Goal: Navigation & Orientation: Find specific page/section

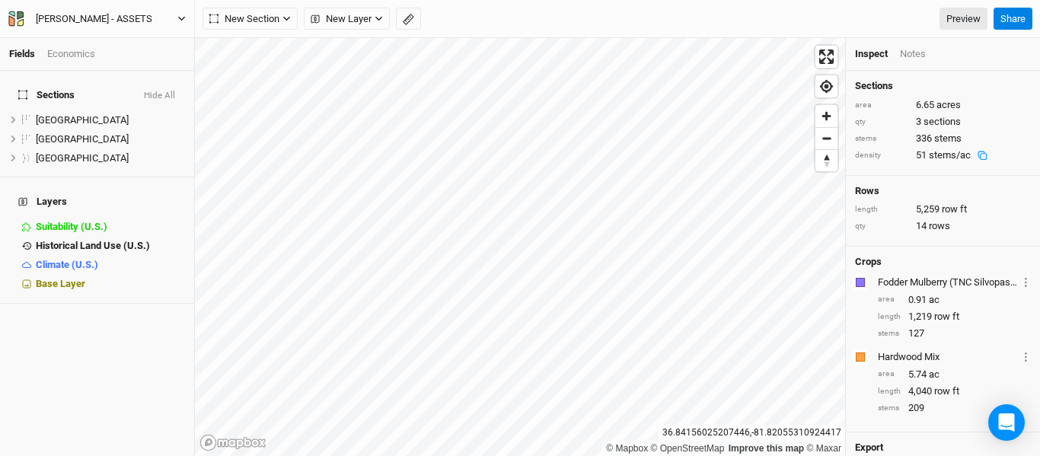
click at [182, 18] on icon "button" at bounding box center [181, 18] width 8 height 8
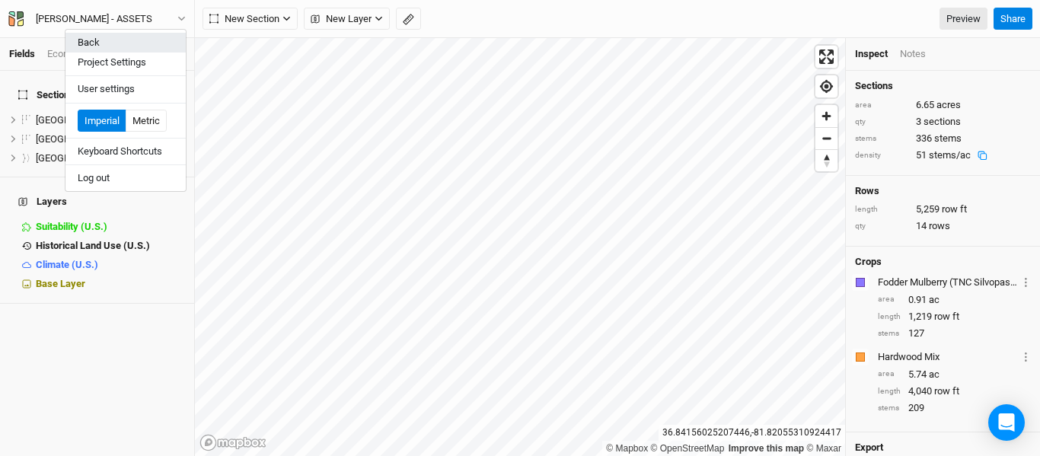
click at [113, 42] on button "Back" at bounding box center [126, 43] width 120 height 20
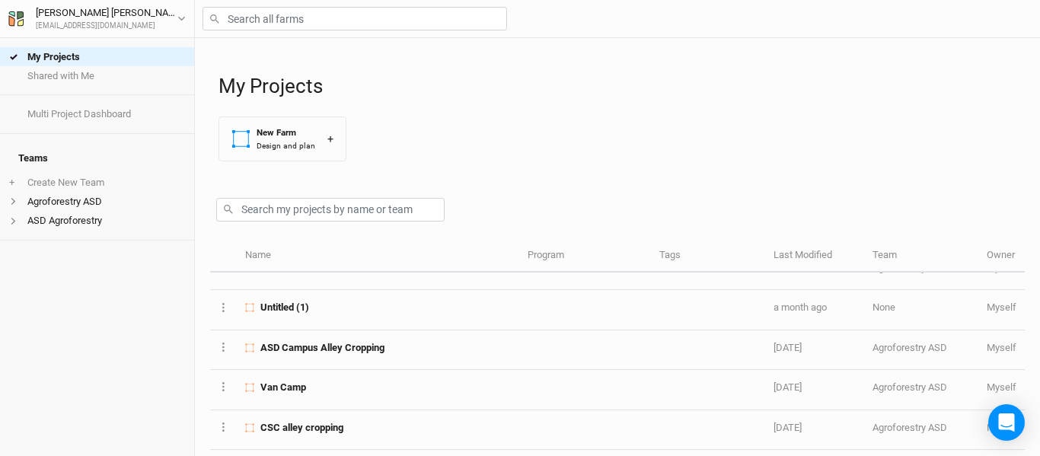
scroll to position [152, 0]
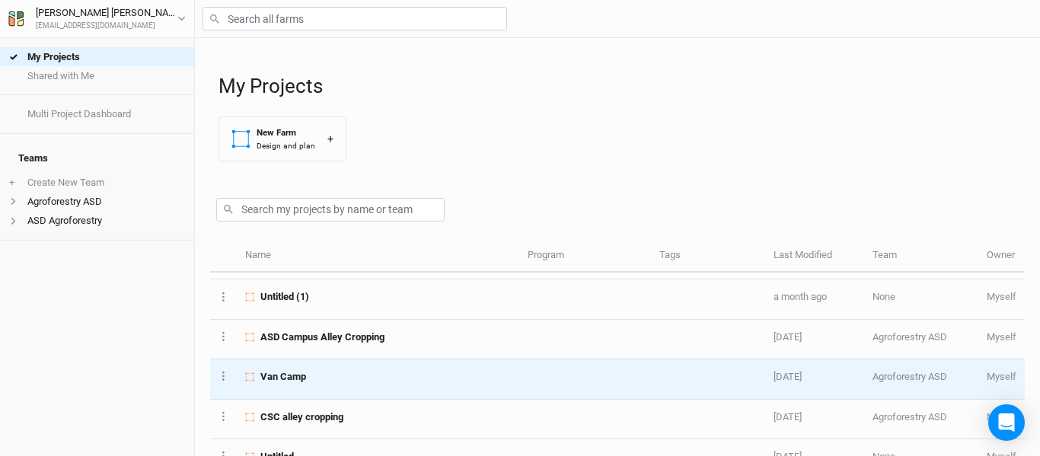
click at [379, 367] on td "Van Camp" at bounding box center [378, 380] width 283 height 40
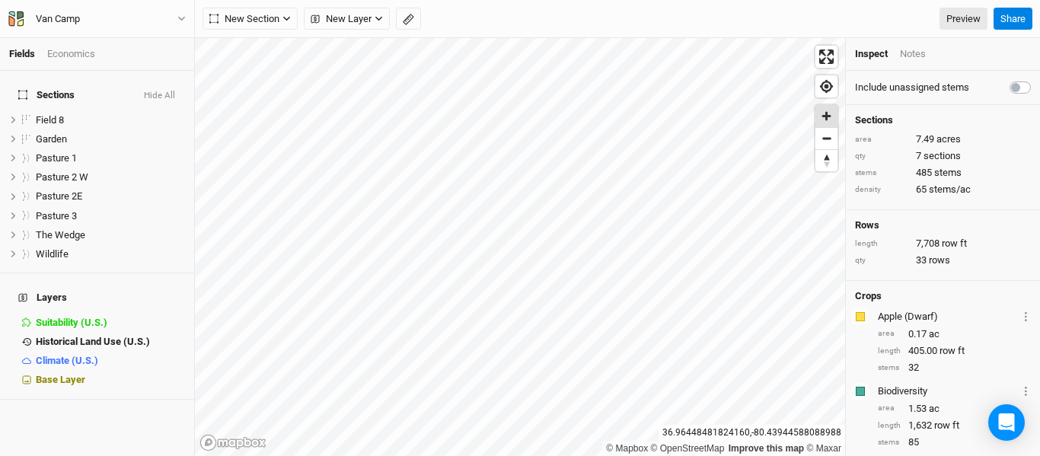
click at [823, 120] on span "Zoom in" at bounding box center [827, 116] width 22 height 22
click at [831, 118] on span "Zoom in" at bounding box center [827, 116] width 22 height 22
click at [820, 142] on span "Zoom out" at bounding box center [827, 138] width 22 height 21
